Goal: Complete application form: Complete application form

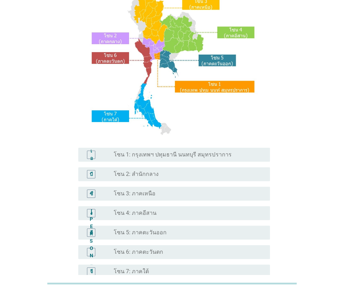
scroll to position [70, 0]
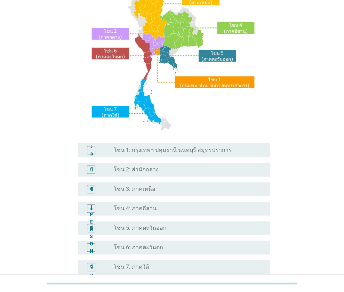
click at [139, 172] on font "โซน 2: สำนักกลาง" at bounding box center [136, 169] width 45 height 7
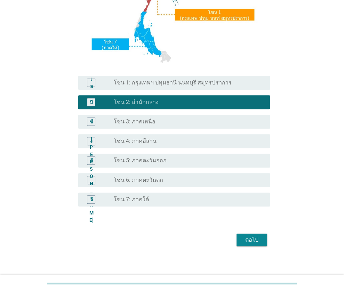
scroll to position [141, 0]
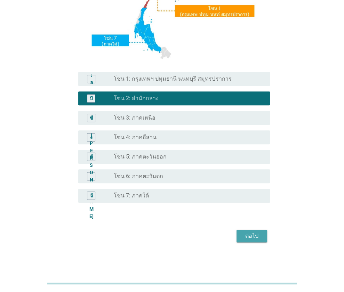
click at [266, 236] on button "ต่อไป" at bounding box center [252, 236] width 31 height 13
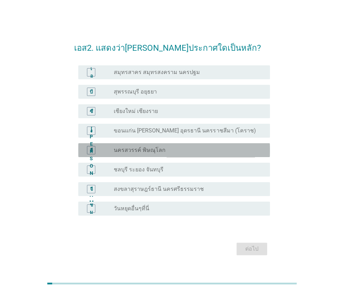
click at [134, 157] on div "อี ปุ่มวิทยุ[PERSON_NAME]เลือก นครสวรรค์ พิษณุโลก" at bounding box center [174, 150] width 192 height 14
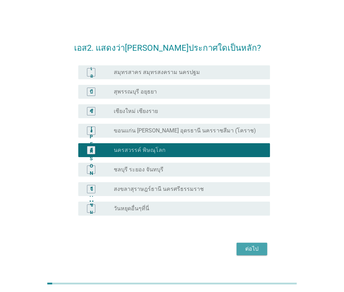
click at [257, 252] on font "ต่อไป" at bounding box center [251, 249] width 13 height 7
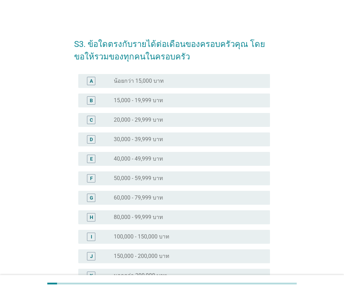
click at [292, 84] on div "S3. ข้อใดตรงกับรายได้ต่อเดือนของครอบครัวคุณ โดยขอให้รวมของทุกคนในครอบครัว A rad…" at bounding box center [172, 177] width 311 height 305
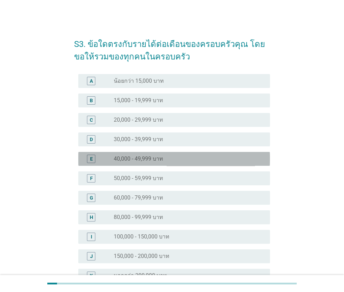
click at [131, 159] on label "40,000 - 49,999 บาท" at bounding box center [138, 159] width 49 height 7
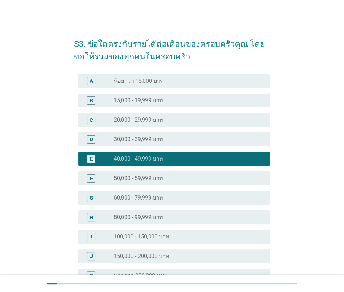
scroll to position [80, 0]
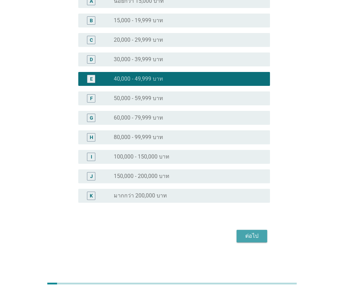
click at [245, 234] on div "ต่อไป" at bounding box center [251, 236] width 19 height 8
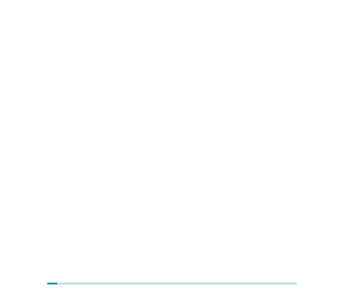
scroll to position [0, 0]
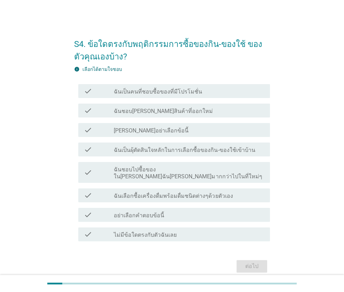
click at [181, 92] on label "ฉันเป็นคนที่ชอบซื้อของที่มีโปรโมชั่น" at bounding box center [158, 91] width 88 height 7
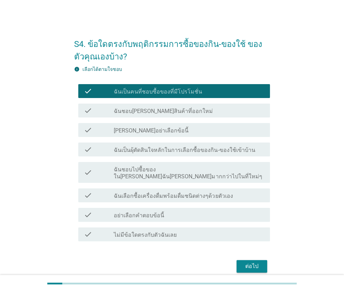
click at [258, 263] on div "ต่อไป" at bounding box center [251, 267] width 19 height 8
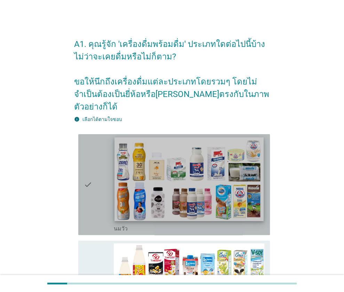
click at [183, 178] on img at bounding box center [189, 180] width 149 height 84
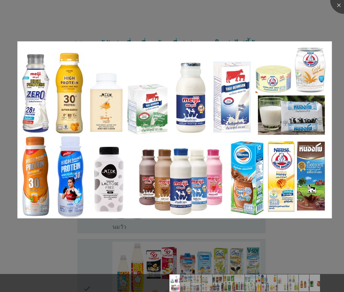
click at [272, 219] on div at bounding box center [172, 146] width 344 height 292
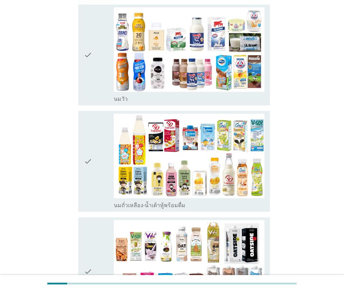
scroll to position [139, 0]
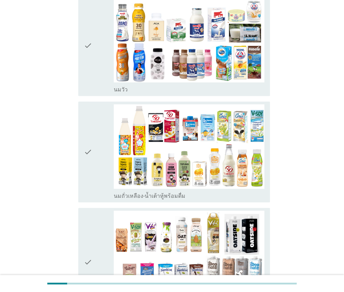
click at [226, 191] on div "check_box_outline_blank นมถั่วเหลือง-น้ำเต้าหู้พร้อมดื่ม" at bounding box center [189, 195] width 151 height 8
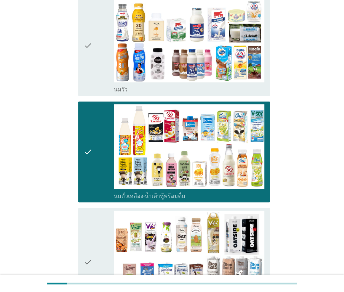
click at [209, 85] on div "check_box_outline_blank [PERSON_NAME]" at bounding box center [189, 89] width 151 height 8
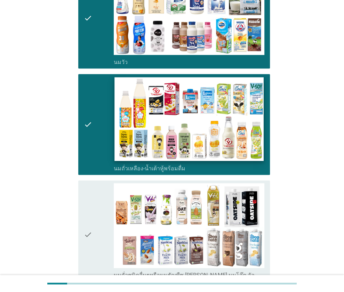
scroll to position [279, 0]
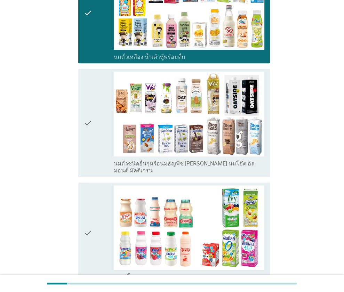
click at [214, 160] on label "นมถั่วชนิดอื่นๆหรือนมธัญพืช [PERSON_NAME] นมโอ๊ต อัลมอนด์ มัลติเกรน" at bounding box center [189, 167] width 151 height 14
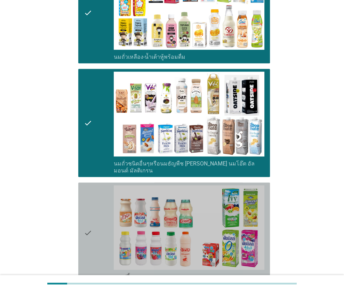
click at [194, 273] on div "check_box_outline_blank นมเปรี้ยว" at bounding box center [189, 277] width 151 height 8
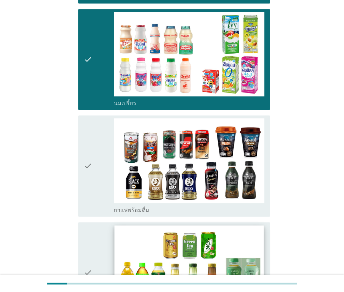
scroll to position [453, 0]
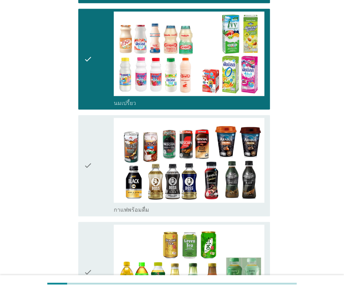
click at [208, 205] on div "check_box_outline_blank กาแฟพร้อมดื่ม" at bounding box center [189, 209] width 151 height 8
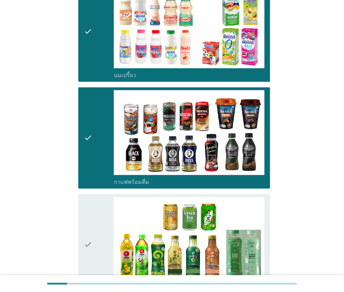
scroll to position [592, 0]
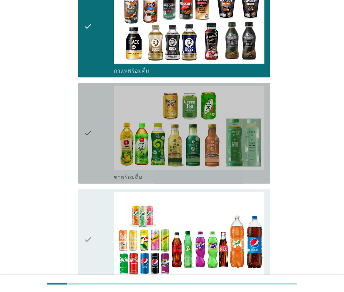
click at [209, 173] on div "check_box_outline_blank ชาพร้อมดื่ม" at bounding box center [189, 177] width 151 height 8
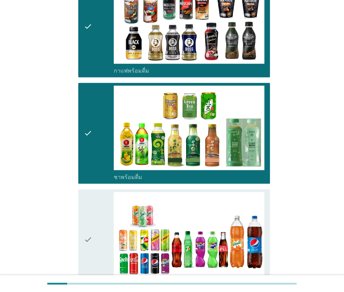
scroll to position [731, 0]
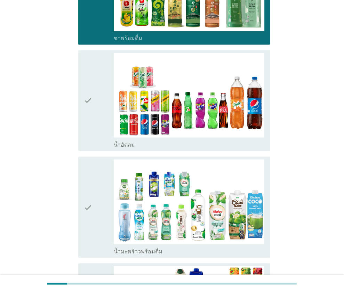
click at [200, 140] on div "check_box_outline_blank น้ำอัดลม" at bounding box center [189, 144] width 151 height 8
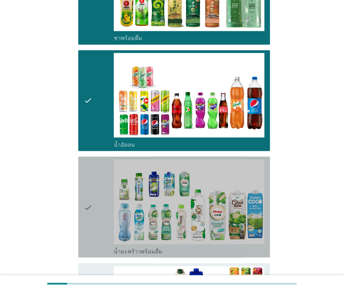
click at [189, 247] on div "check_box_outline_blank น้ำมะพร้าวพร้อมดื่ม" at bounding box center [189, 251] width 151 height 8
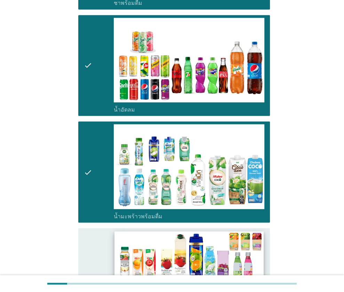
scroll to position [905, 0]
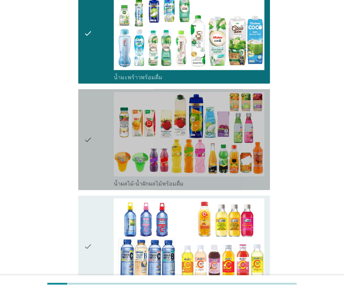
click at [202, 179] on div "check_box_outline_blank น้ำผลไม้-น้ำผักผลไม้พร้อมดื่ม" at bounding box center [189, 183] width 151 height 8
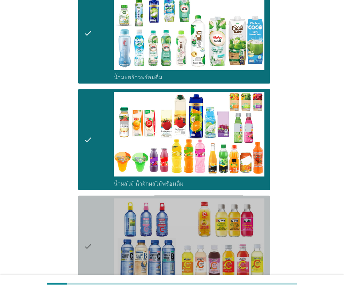
click at [198, 286] on div "check_box_outline_blank น้ำวิตามิน-เครื่องดื่มวิตามิน" at bounding box center [189, 290] width 151 height 8
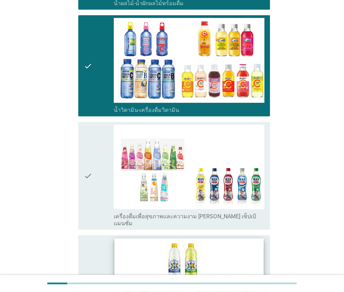
scroll to position [1114, 0]
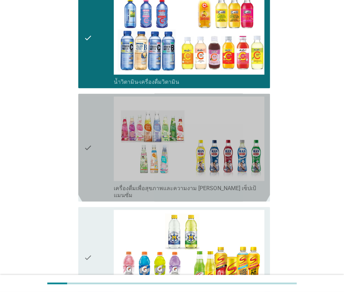
click at [201, 185] on label "เครื่องดื่มเพื่อสุขภาพและความงาม [PERSON_NAME] เซ็ปเป้ แมนซั่ม" at bounding box center [189, 192] width 151 height 14
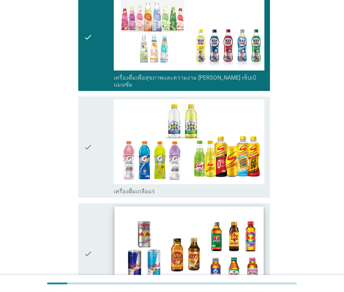
scroll to position [1253, 0]
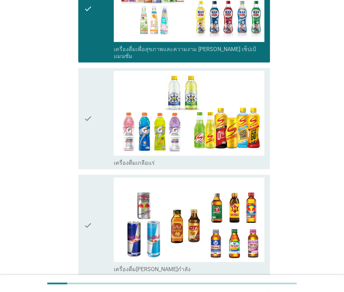
click at [194, 158] on div "check_box_outline_blank เครื่องดื่มเกลือแร่" at bounding box center [189, 162] width 151 height 8
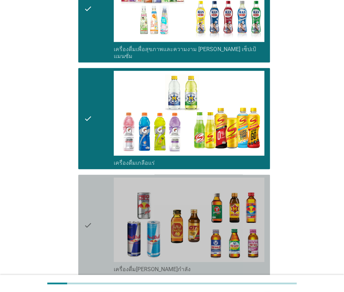
click at [185, 265] on div "check_box_outline_blank เครื่องดื่ม[PERSON_NAME]กำลัง" at bounding box center [189, 269] width 151 height 8
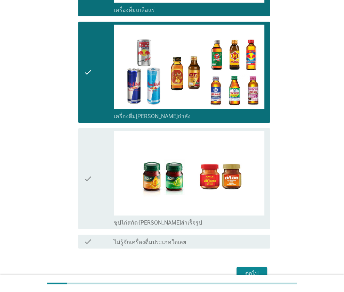
scroll to position [1415, 0]
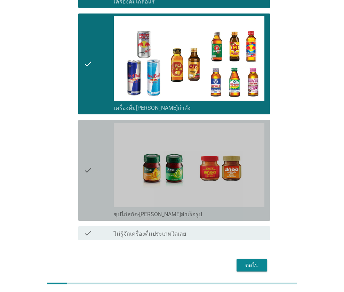
click at [195, 179] on div "check_box_outline_blank ซุปไก่สกัด-[PERSON_NAME]สำเร็จรูป" at bounding box center [189, 170] width 151 height 95
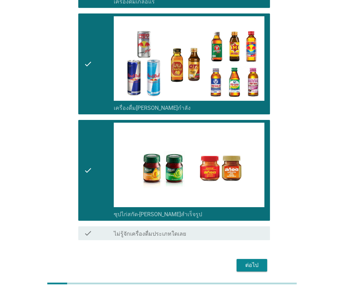
click at [252, 261] on div "ต่อไป" at bounding box center [251, 265] width 19 height 8
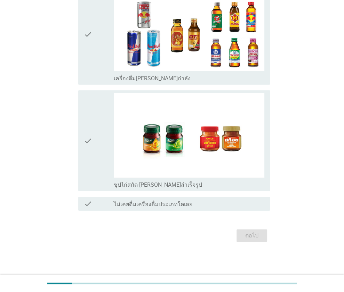
scroll to position [0, 0]
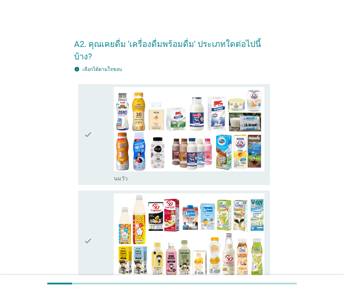
click at [243, 174] on div "check_box_outline_blank [PERSON_NAME]" at bounding box center [189, 178] width 151 height 8
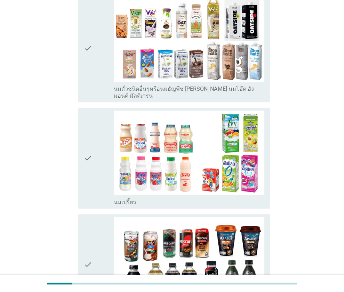
scroll to position [313, 0]
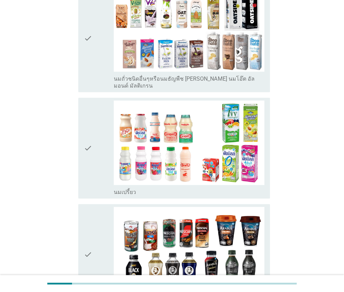
click at [233, 188] on div "check_box_outline_blank นมเปรี้ยว" at bounding box center [189, 192] width 151 height 8
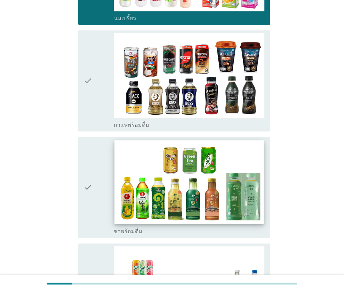
scroll to position [557, 0]
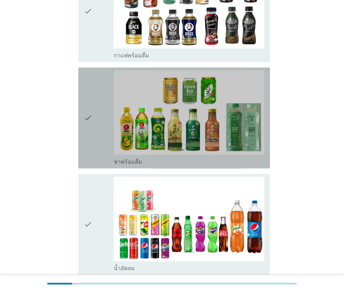
click at [218, 147] on div "check check_box_outline_blank ชาพร้อมดื่ม" at bounding box center [174, 118] width 192 height 101
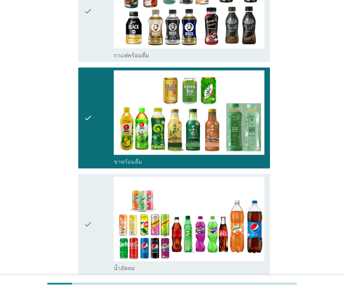
click at [204, 264] on div "check_box_outline_blank น้ำอัดลม" at bounding box center [189, 268] width 151 height 8
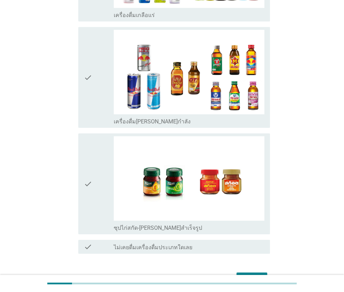
scroll to position [1365, 0]
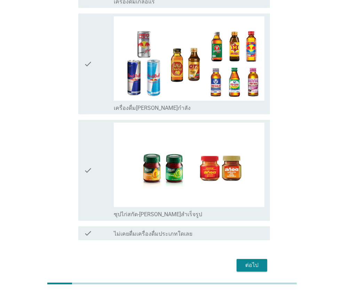
click at [259, 261] on div "ต่อไป" at bounding box center [251, 265] width 19 height 8
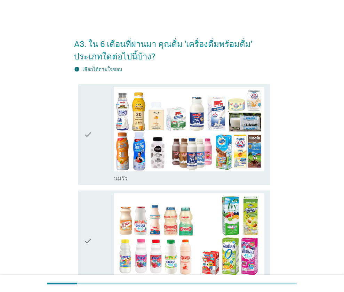
click at [89, 150] on icon "check" at bounding box center [88, 134] width 8 height 95
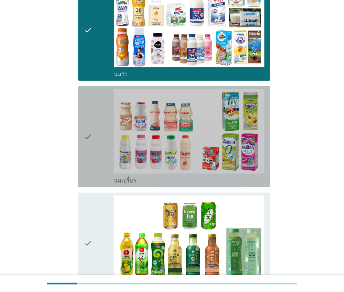
click at [89, 149] on icon "check" at bounding box center [88, 136] width 8 height 95
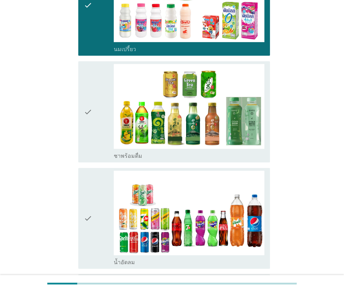
scroll to position [244, 0]
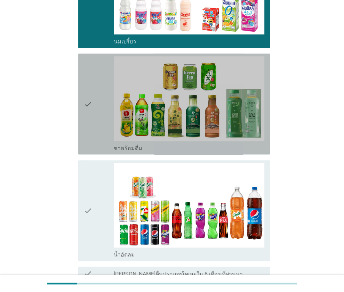
click at [96, 113] on div "check" at bounding box center [99, 103] width 30 height 95
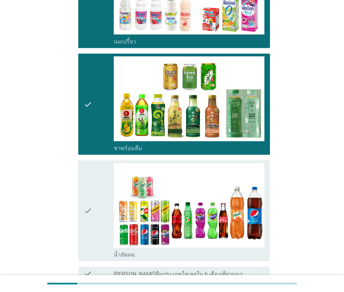
click at [90, 197] on icon "check" at bounding box center [88, 210] width 8 height 95
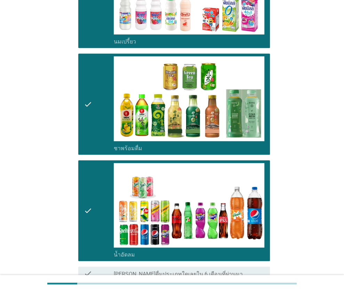
scroll to position [313, 0]
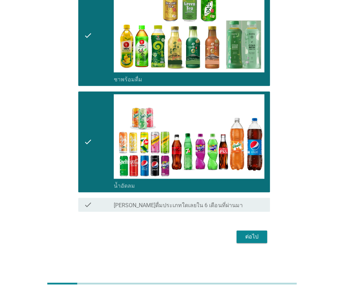
click at [255, 235] on div "ต่อไป" at bounding box center [251, 237] width 19 height 8
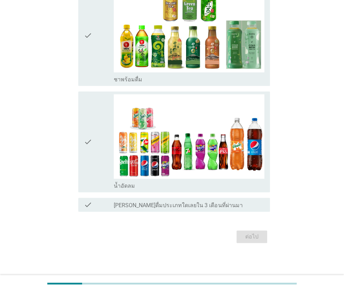
scroll to position [0, 0]
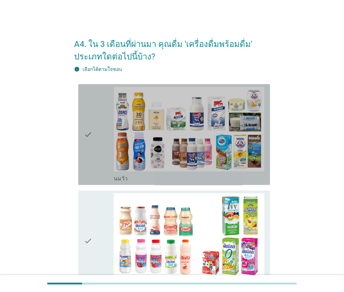
click at [99, 158] on div "check" at bounding box center [99, 134] width 30 height 95
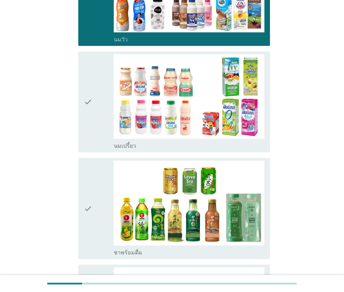
scroll to position [209, 0]
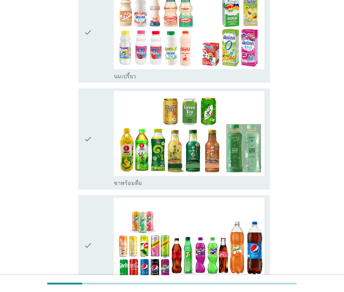
click at [95, 156] on div "check" at bounding box center [99, 138] width 30 height 95
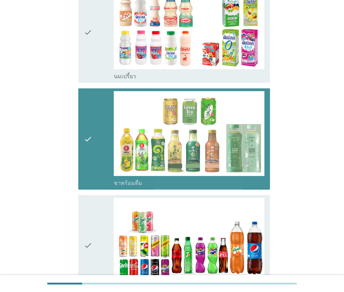
click at [95, 157] on div "check" at bounding box center [99, 138] width 30 height 95
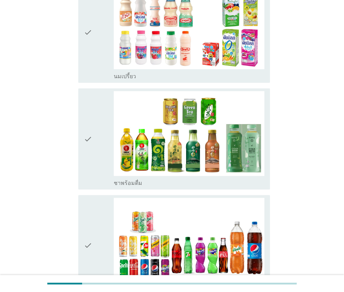
click at [84, 246] on icon "check" at bounding box center [88, 245] width 8 height 95
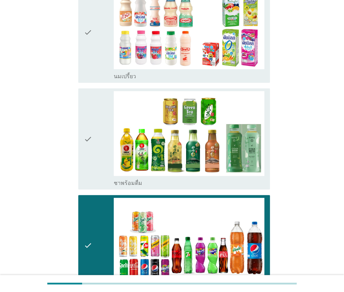
scroll to position [313, 0]
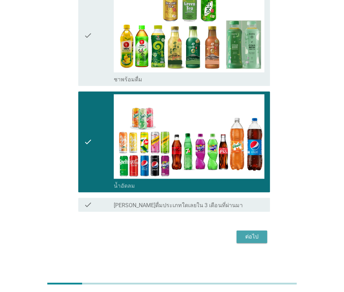
click at [249, 233] on div "ต่อไป" at bounding box center [251, 237] width 19 height 8
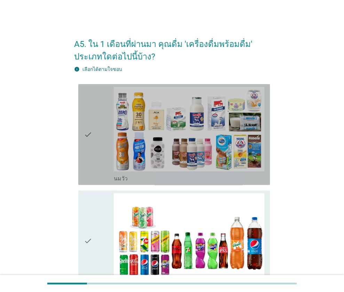
click at [84, 140] on icon "check" at bounding box center [88, 134] width 8 height 95
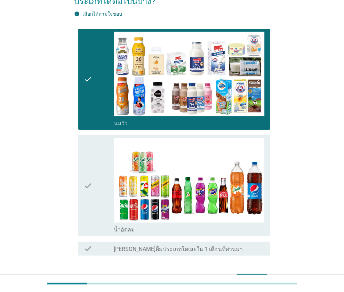
scroll to position [100, 0]
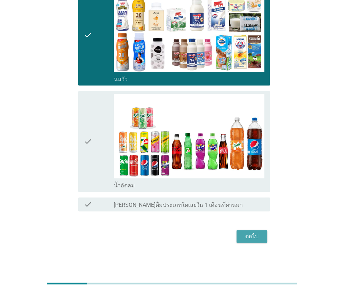
click at [257, 237] on div "ต่อไป" at bounding box center [251, 237] width 19 height 8
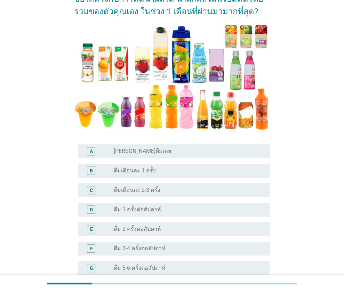
scroll to position [104, 0]
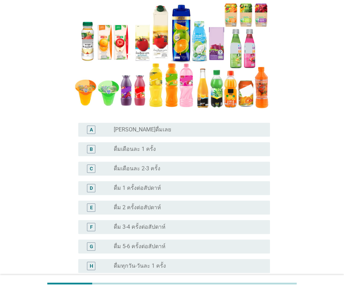
click at [136, 131] on label "[PERSON_NAME]ดื่มเลย" at bounding box center [142, 129] width 57 height 7
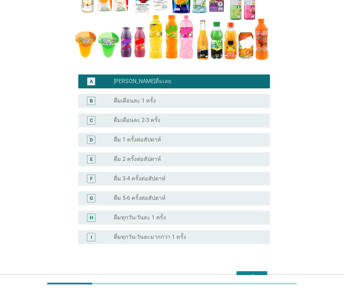
scroll to position [195, 0]
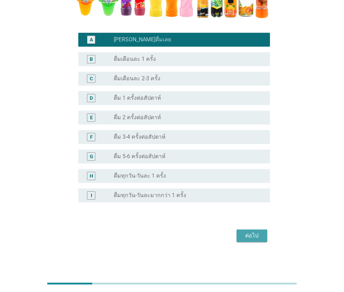
click at [254, 234] on div "ต่อไป" at bounding box center [251, 236] width 19 height 8
